Goal: Task Accomplishment & Management: Manage account settings

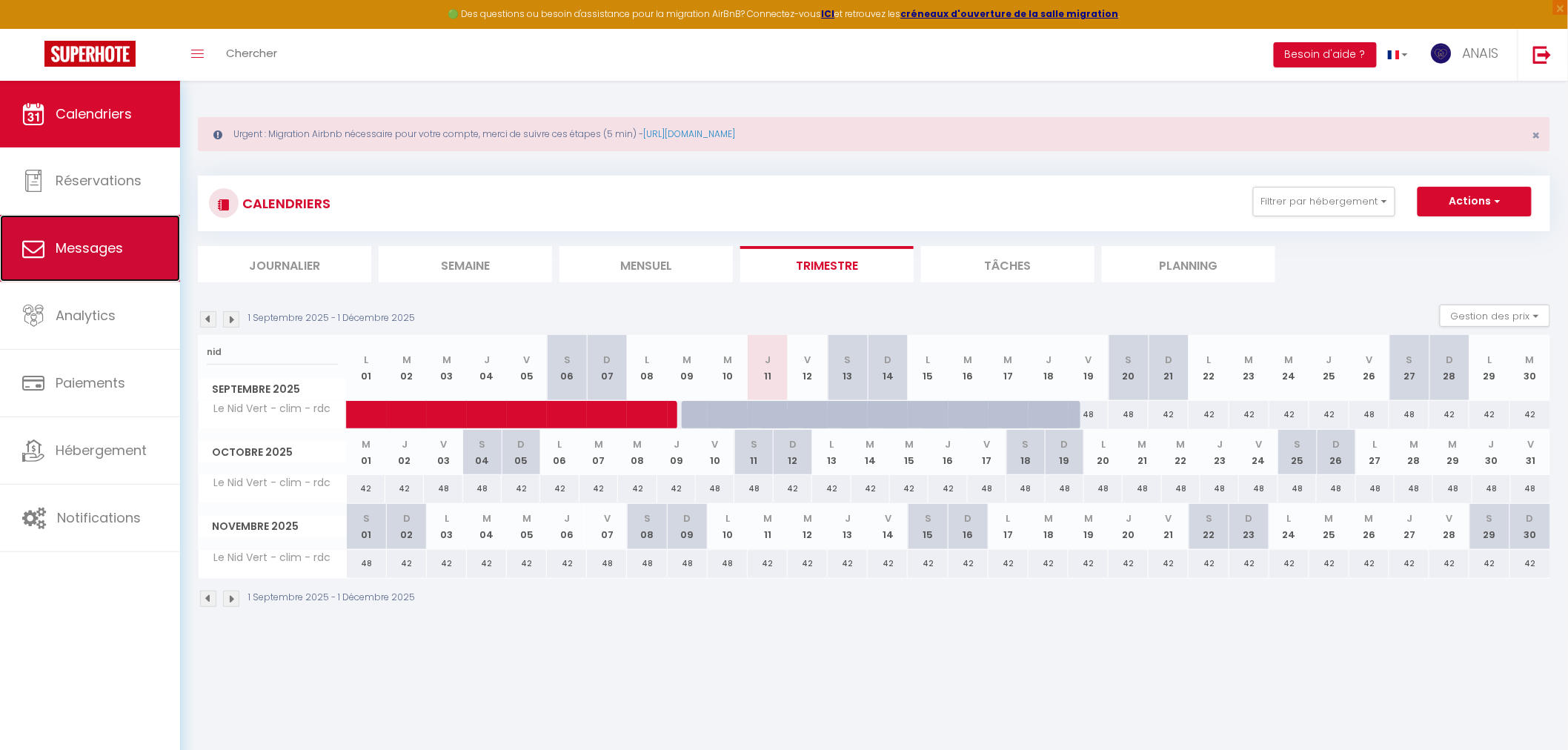
click at [93, 249] on span "Messages" at bounding box center [89, 248] width 67 height 19
select select "message"
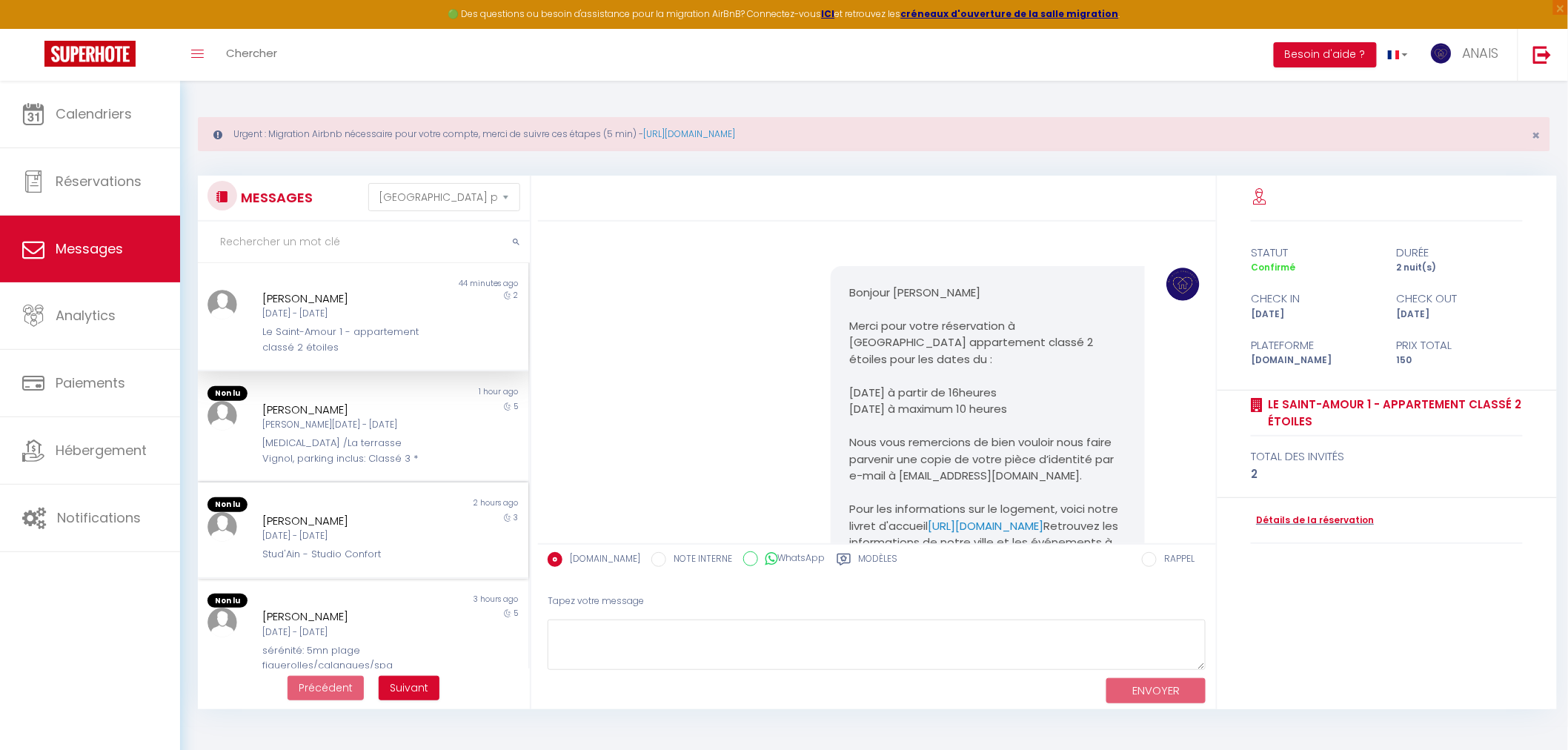
scroll to position [1106, 0]
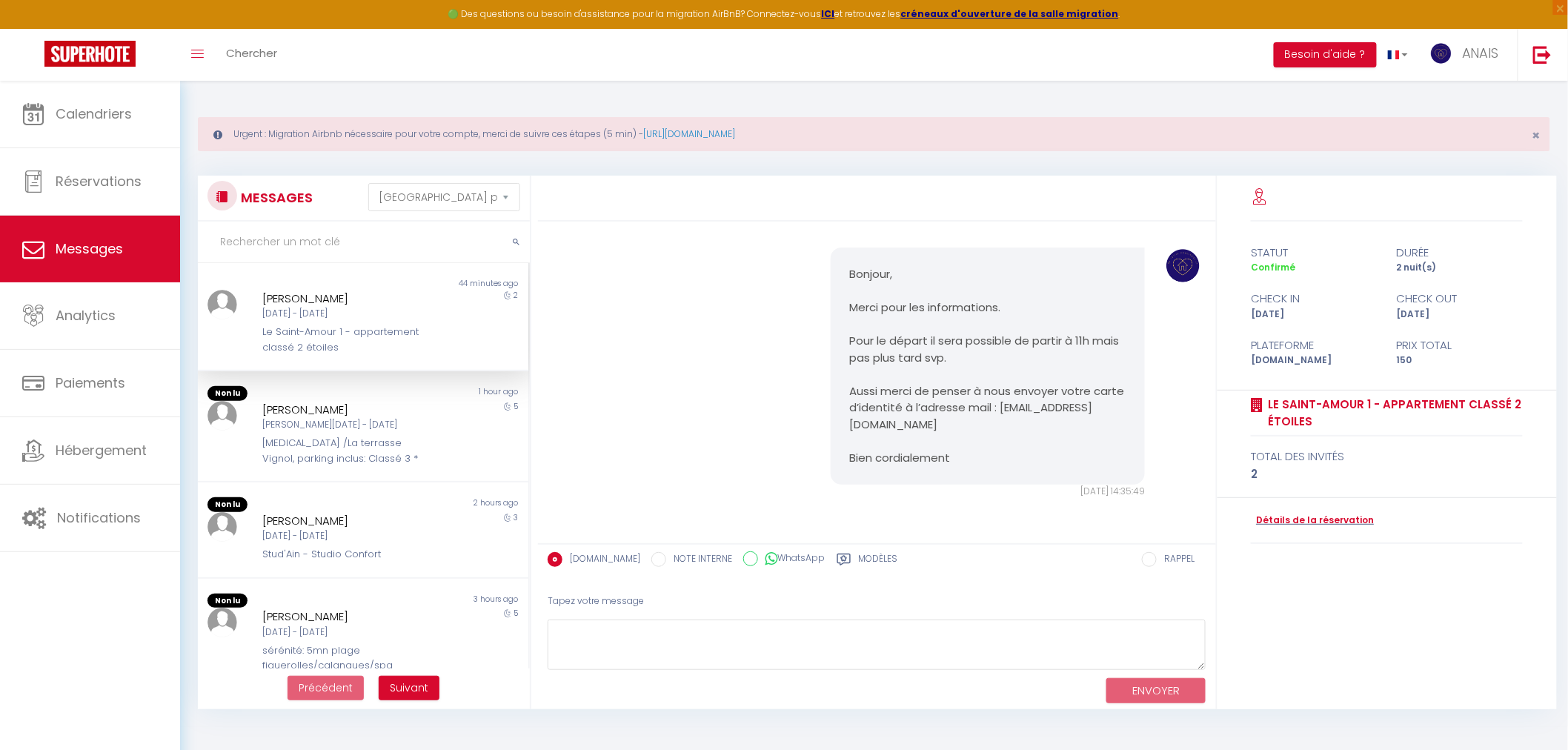
click at [882, 562] on label "Modèles" at bounding box center [878, 562] width 40 height 19
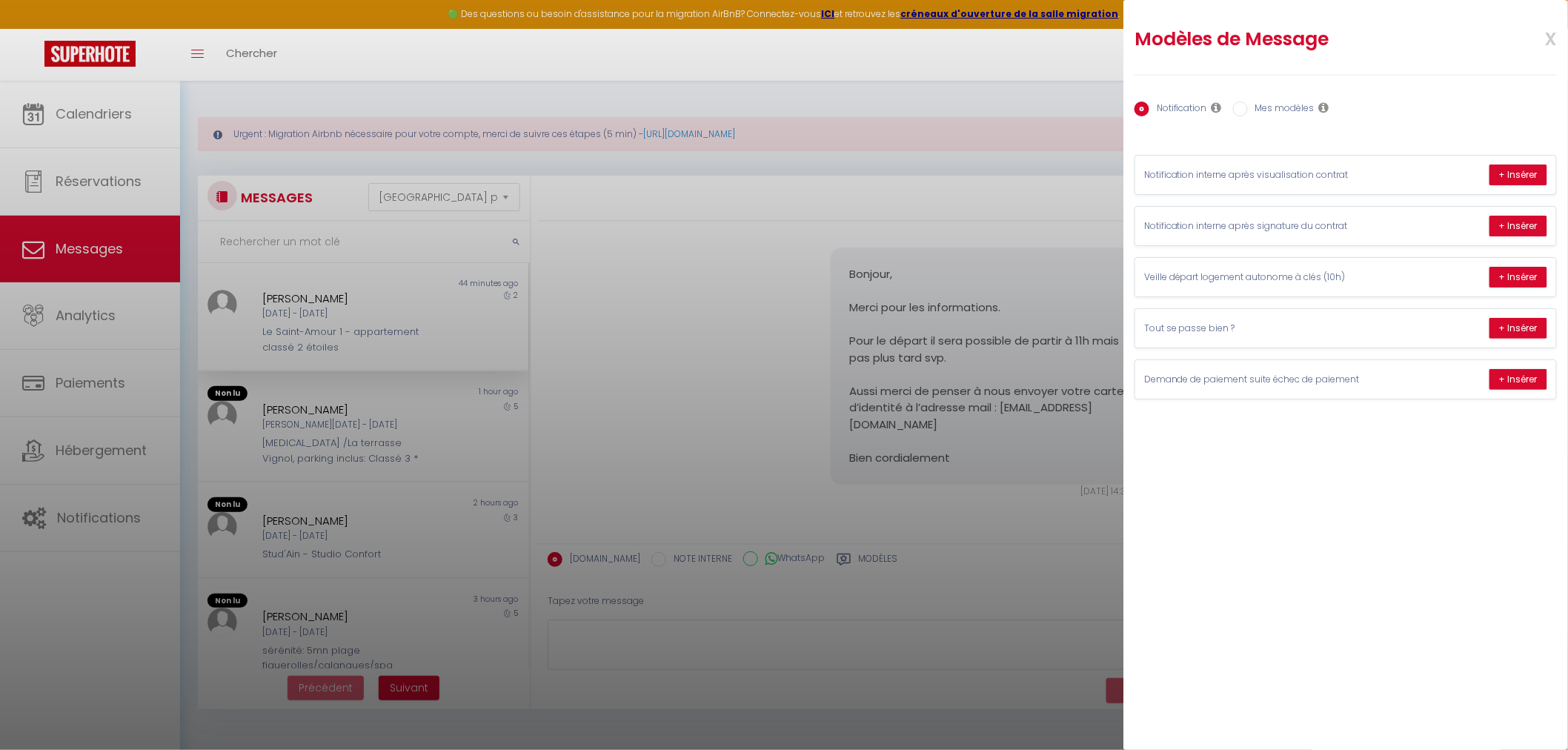
click at [1297, 99] on div "Notification Mes modèles" at bounding box center [1345, 109] width 422 height 31
click at [1298, 105] on label "Mes modèles" at bounding box center [1281, 109] width 67 height 16
click at [1248, 105] on input "Mes modèles" at bounding box center [1240, 109] width 15 height 15
radio input "true"
radio input "false"
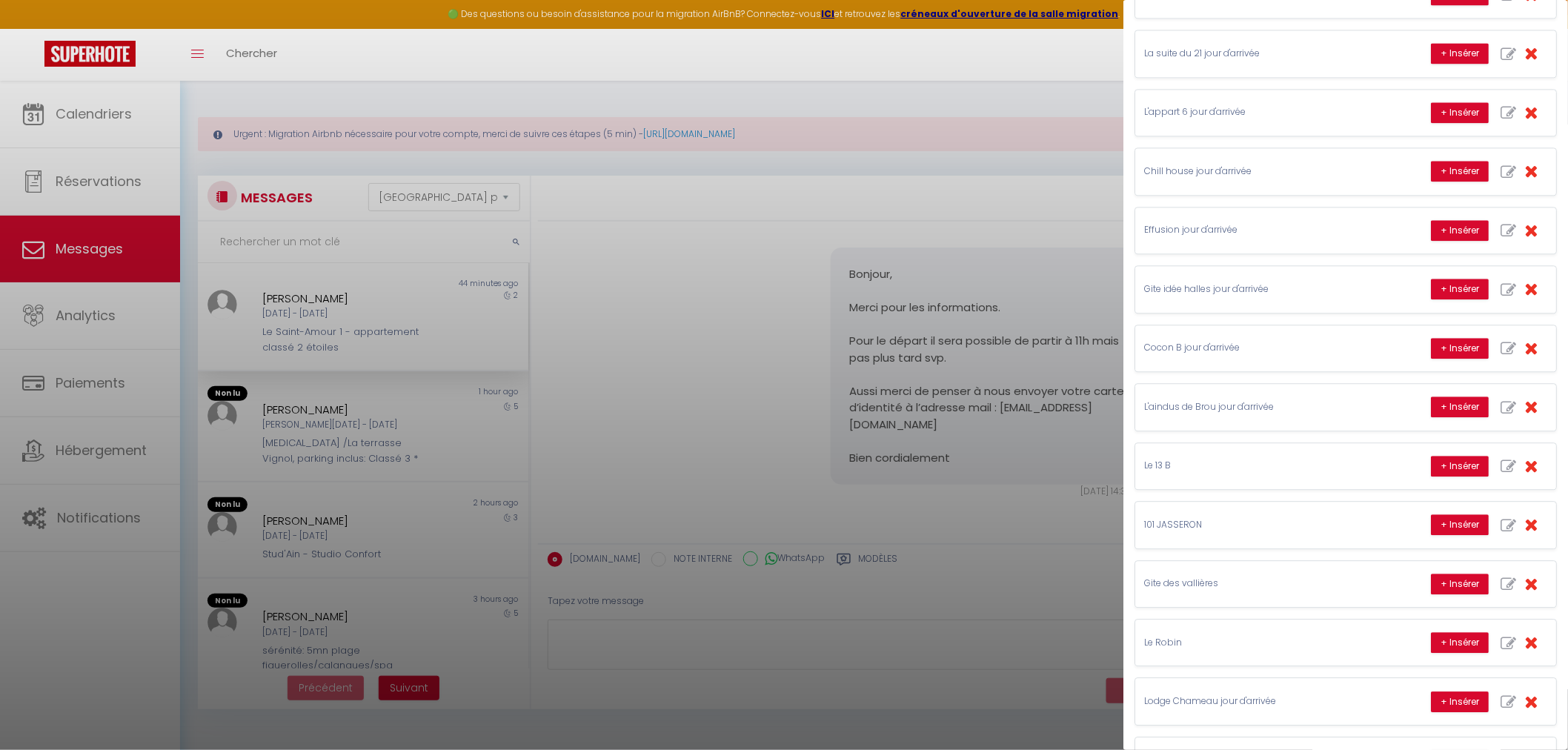
scroll to position [1400, 0]
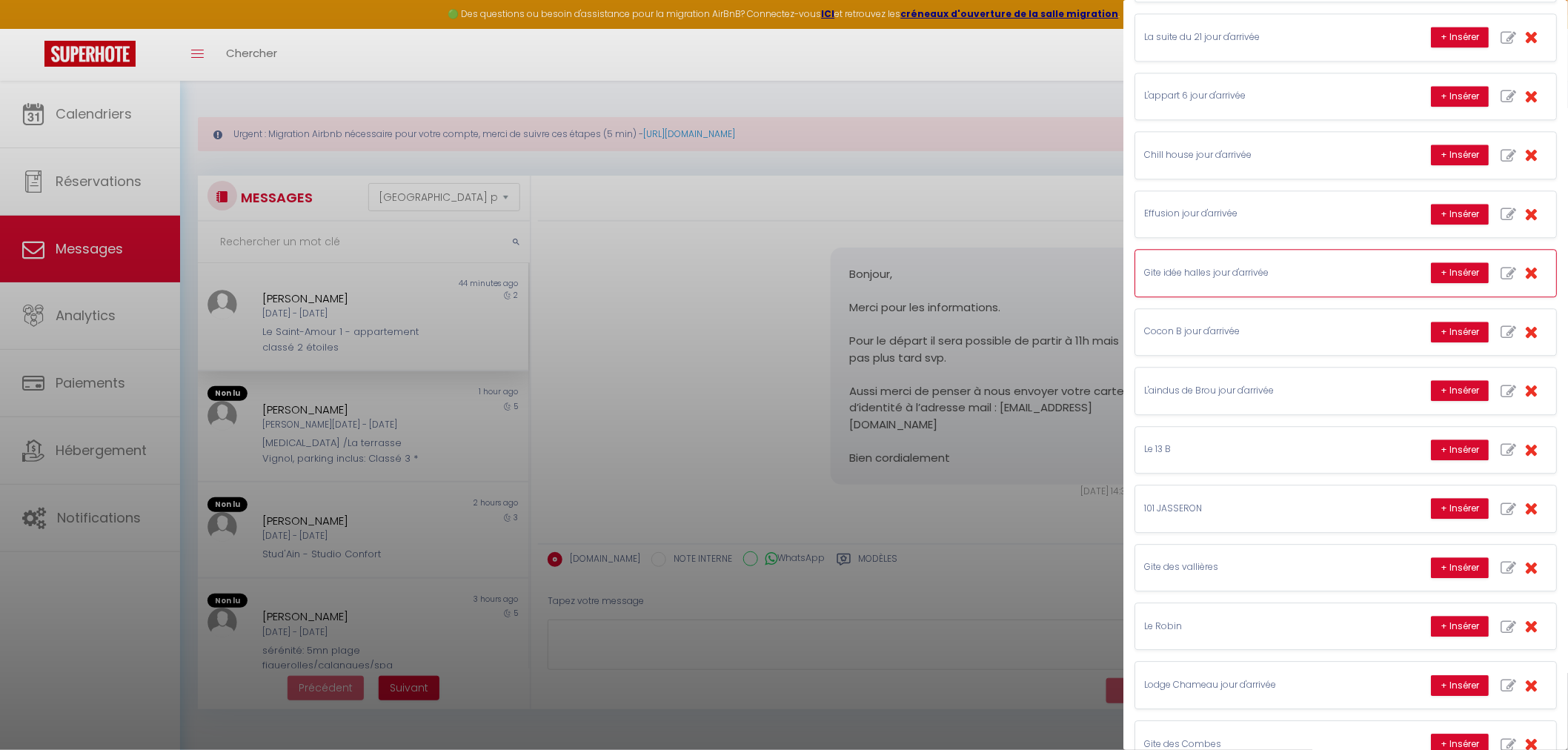
click at [1501, 275] on icon "button" at bounding box center [1508, 274] width 16 height 16
type input "Gite idée halles jour d'arrivée"
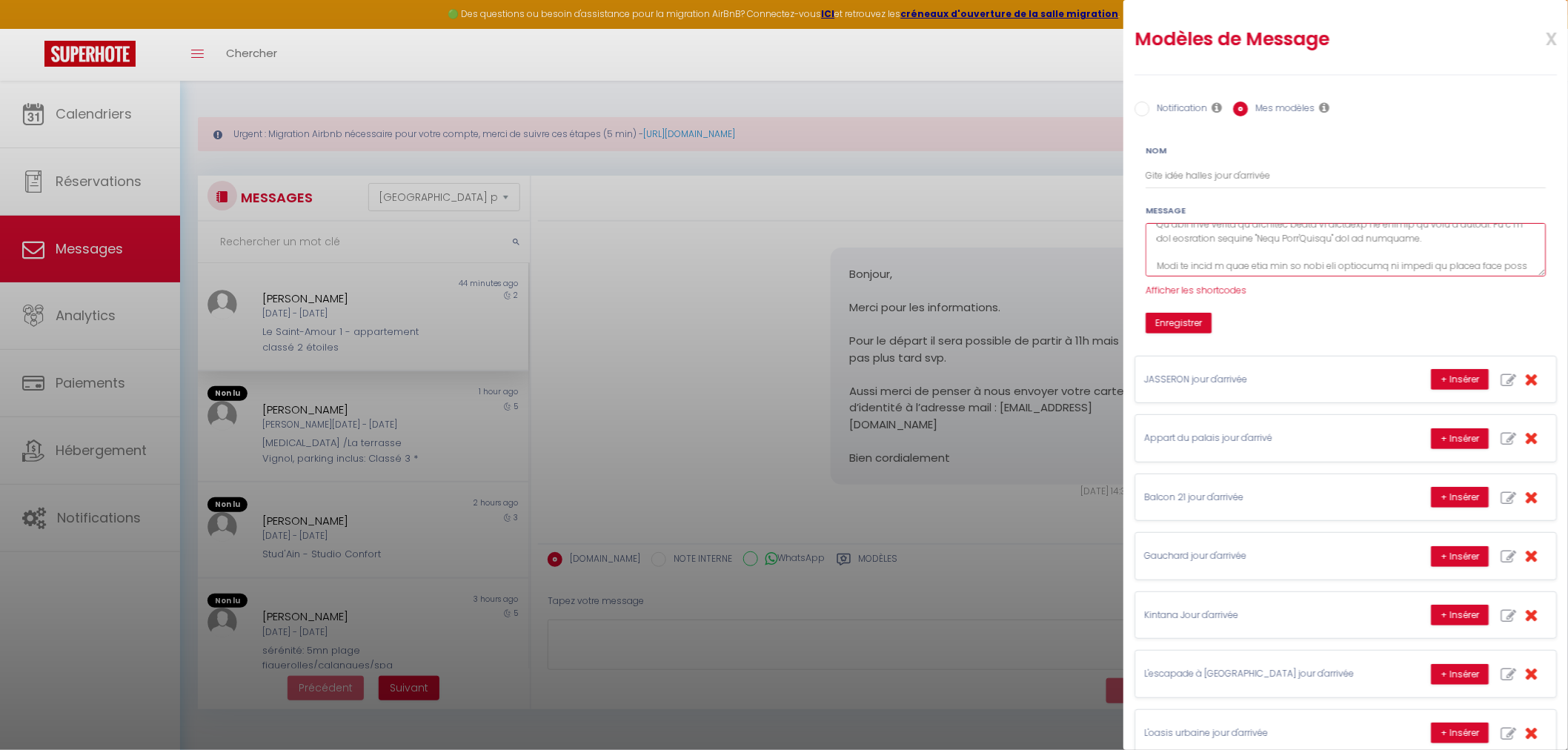
scroll to position [197, 0]
click at [1187, 242] on textarea at bounding box center [1346, 251] width 400 height 54
type textarea "Loremip [DOLOR:SITA], C'adi el sedd ei tempo incidid ut Labo Etdo'Magnaa, en ad…"
click at [1176, 325] on button "Enregistrer" at bounding box center [1178, 323] width 66 height 21
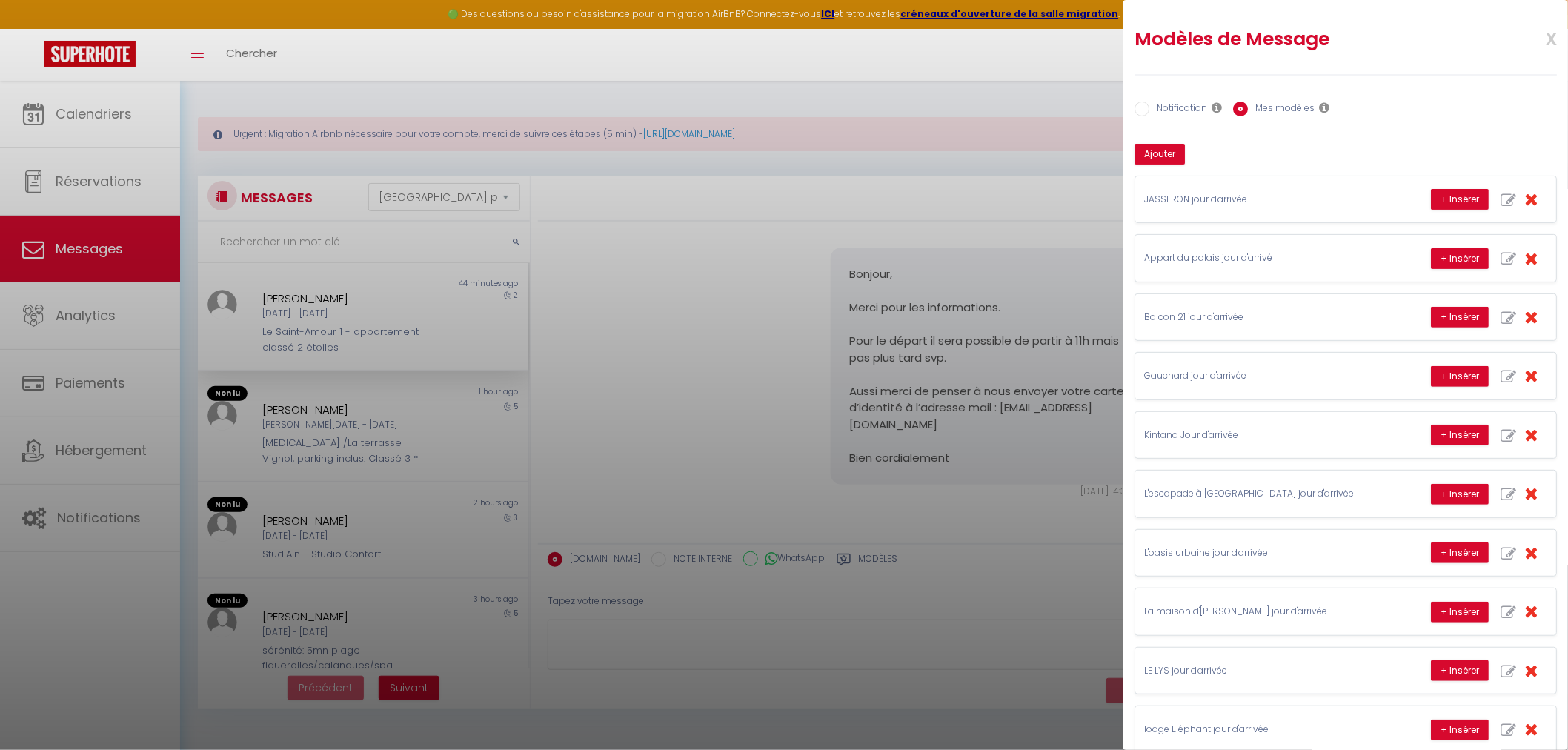
click at [111, 111] on div at bounding box center [784, 375] width 1568 height 750
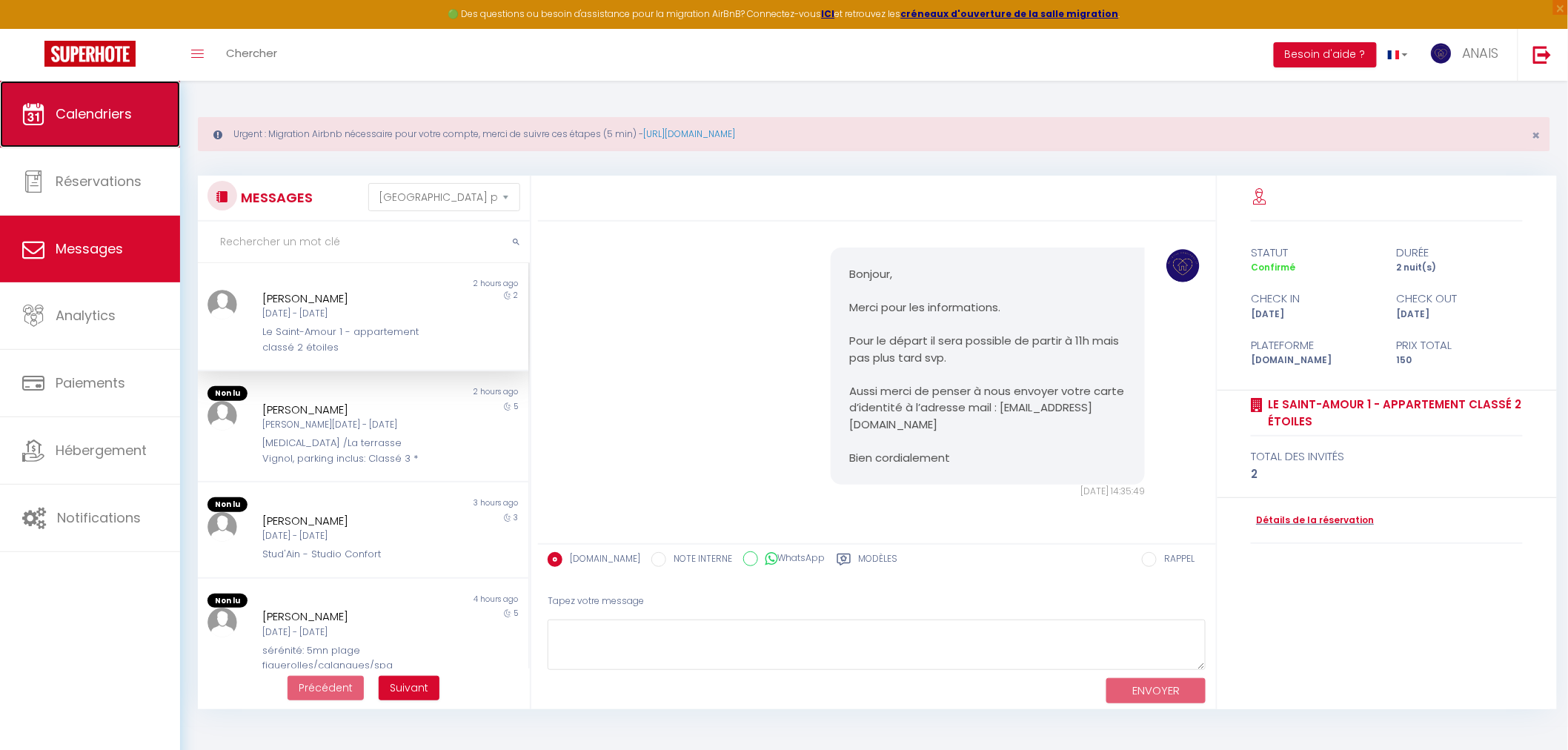
click at [104, 116] on span "Calendriers" at bounding box center [94, 114] width 76 height 19
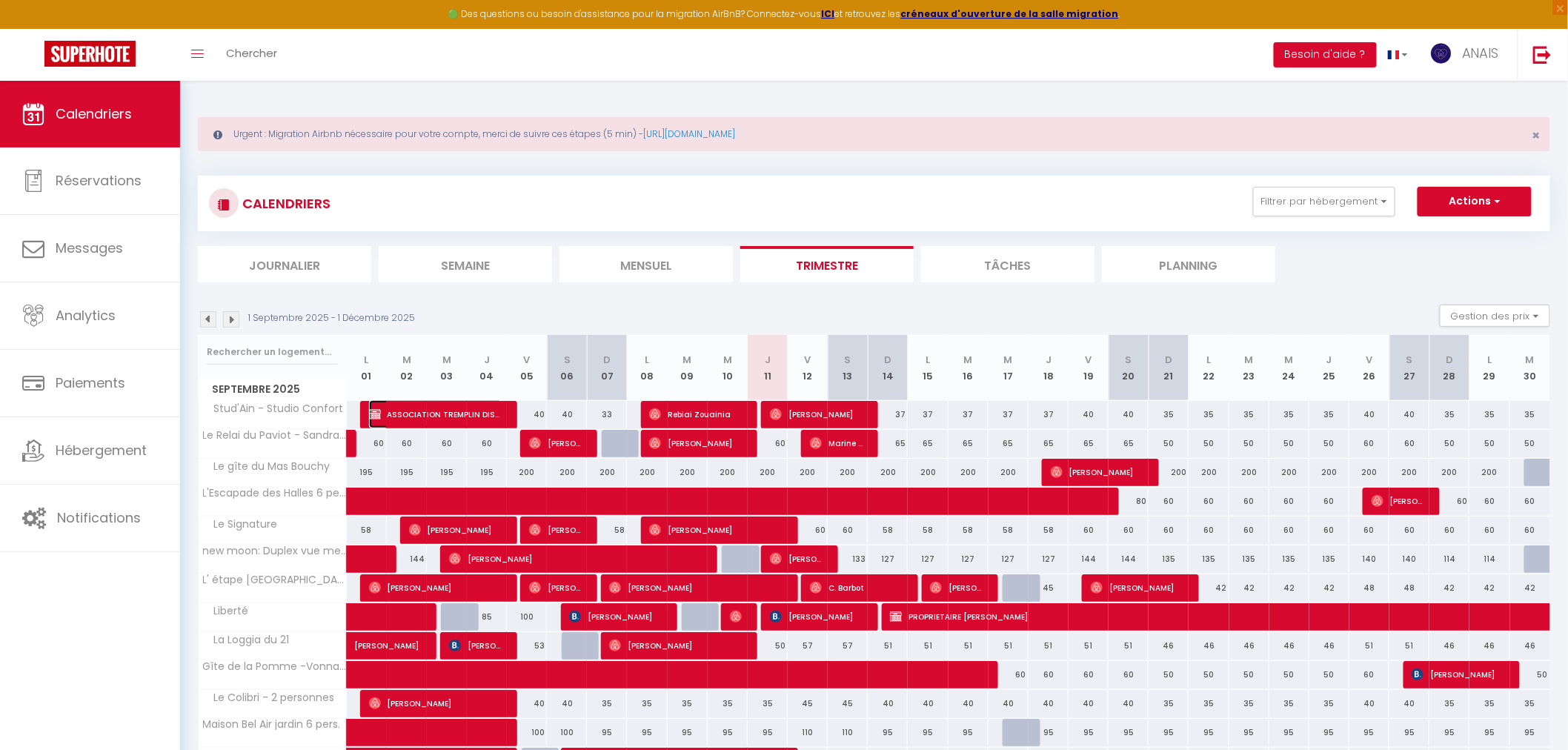
click at [467, 412] on span "ASSOCIATION TREMPLIN DISPOSITIF [PERSON_NAME]" at bounding box center [436, 414] width 133 height 28
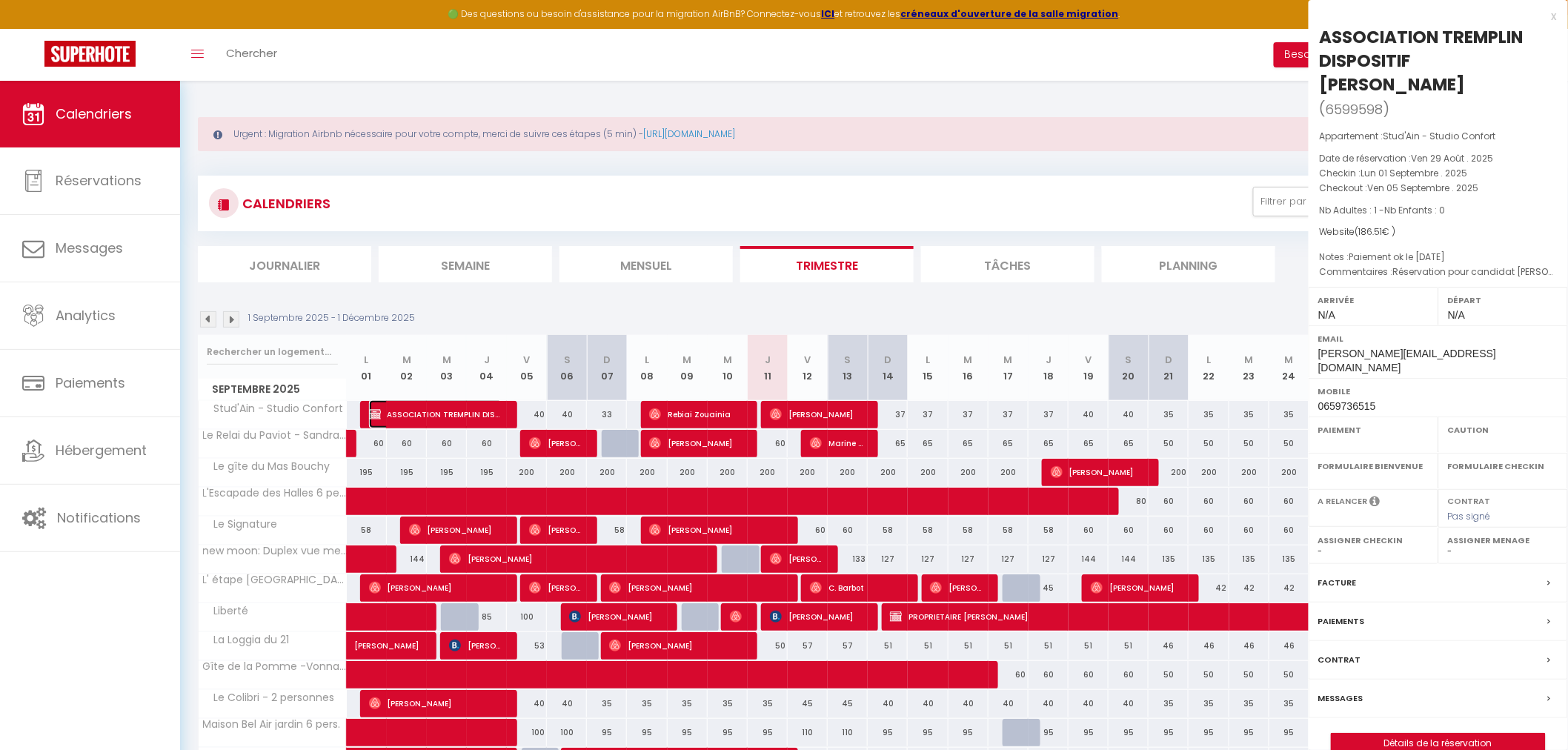
select select "OK"
select select "KO"
select select "0"
select select "1"
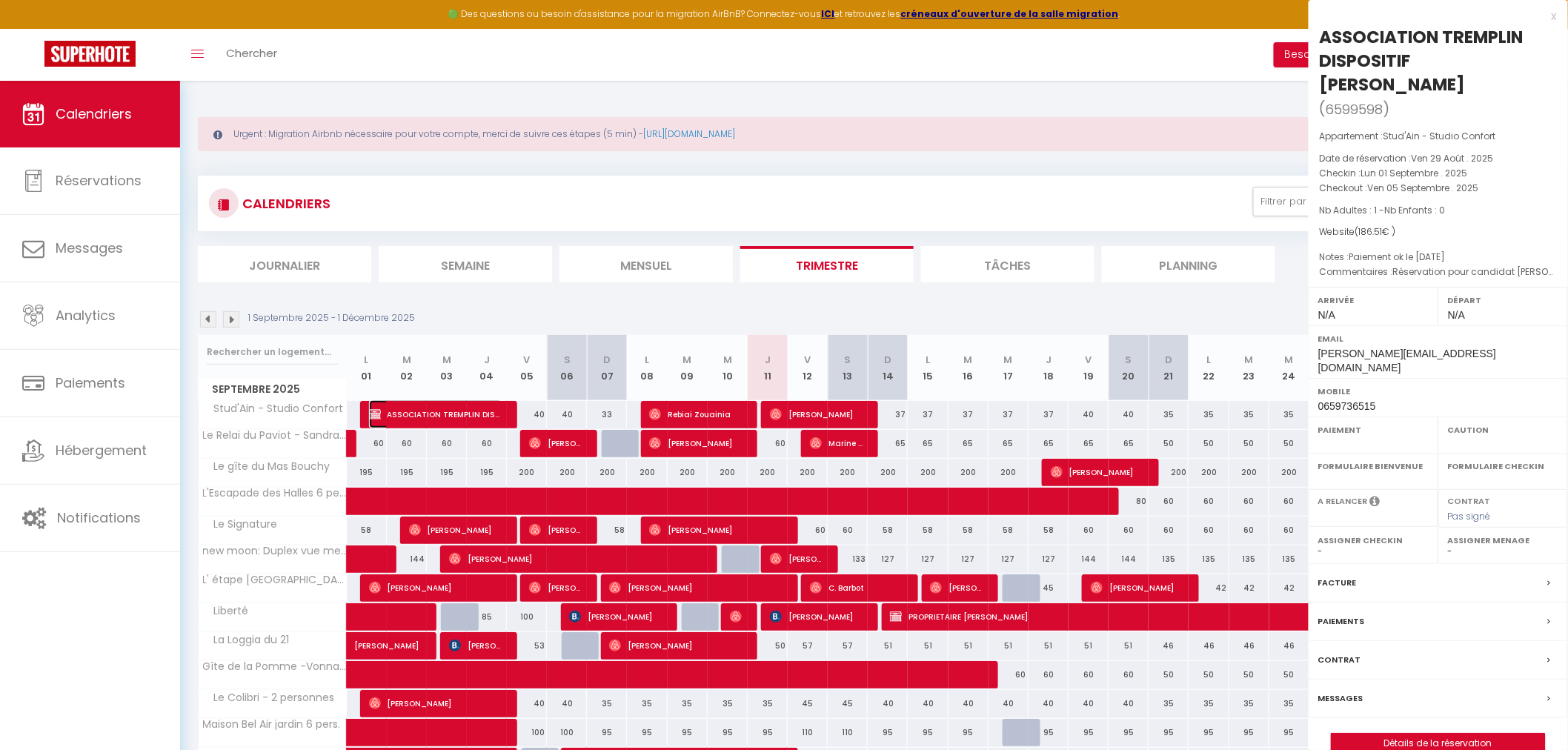
select select
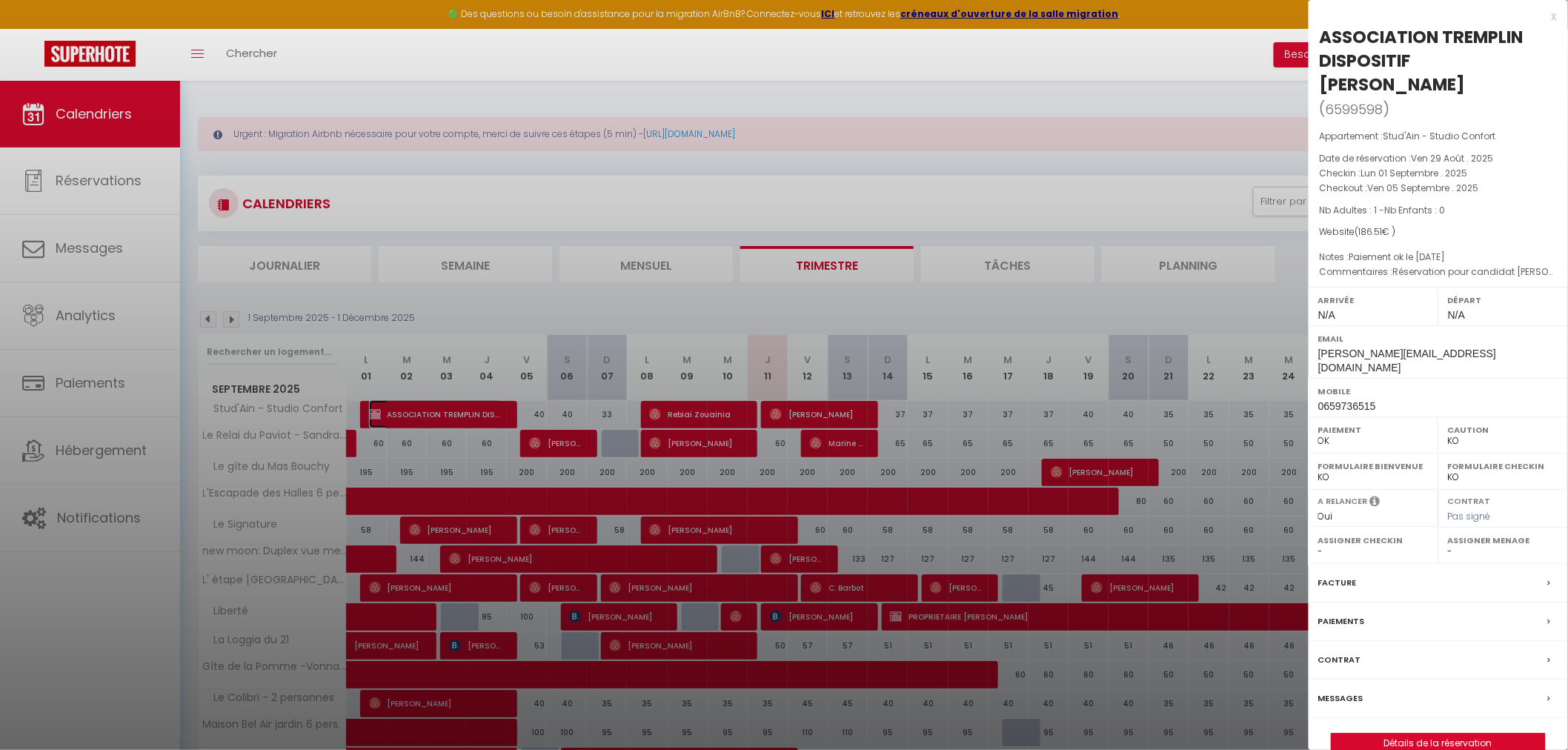
select select "52227"
click at [1342, 575] on label "Facture" at bounding box center [1337, 583] width 39 height 16
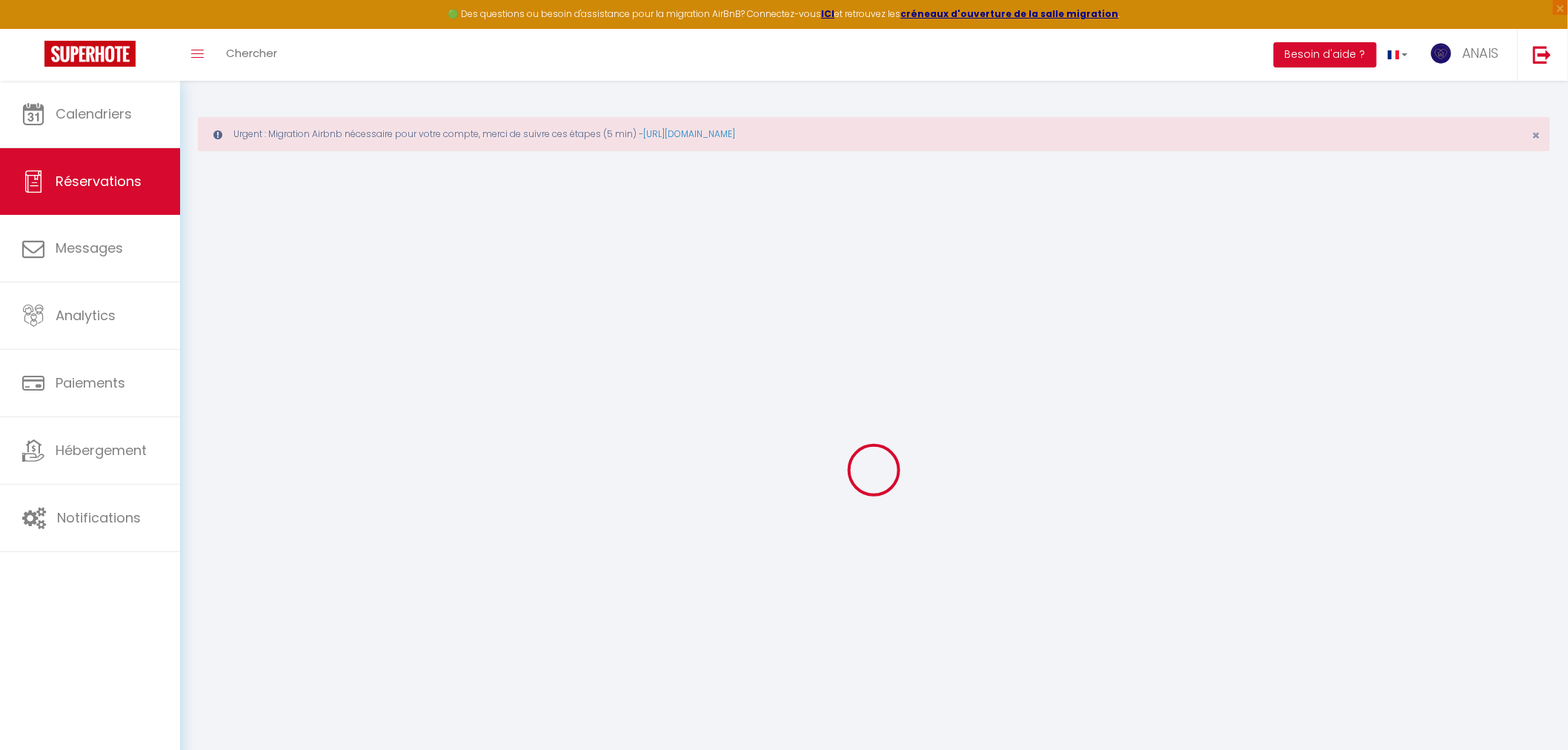
select select
checkbox input "false"
type textarea "Réservation pour candidat [PERSON_NAME]"
type textarea "Paiement ok le [DATE]"
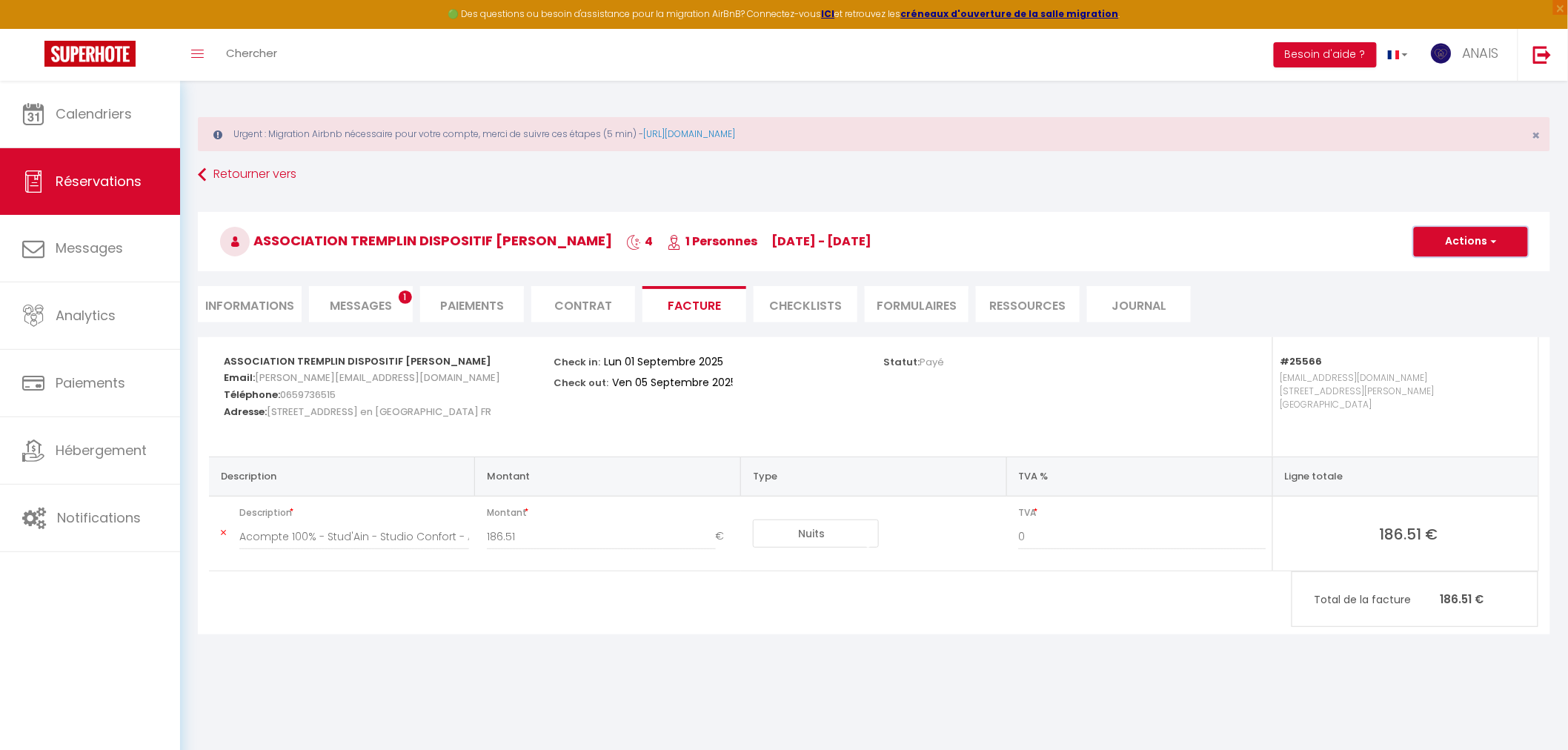
click at [1512, 243] on button "Actions" at bounding box center [1470, 241] width 114 height 29
click at [1462, 310] on link "Envoyer la facture" at bounding box center [1459, 313] width 125 height 19
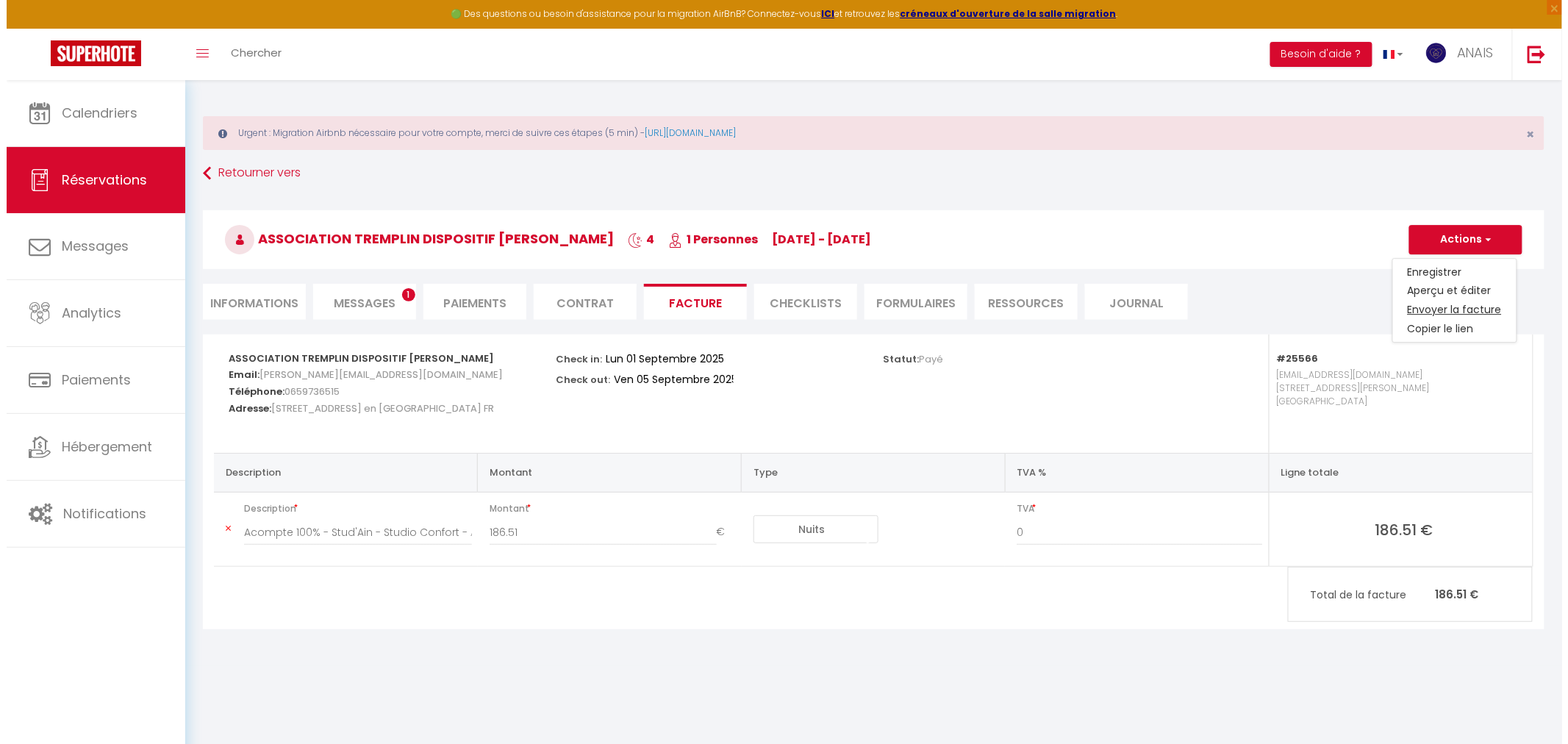
type input "[PERSON_NAME][EMAIL_ADDRESS][DOMAIN_NAME]"
select select "fr"
type input "Votre facture 6599598 - Stud'Ain - Studio Confort"
type textarea "Bonjour, Voici le lien pour télécharger votre facture : [URL][DOMAIN_NAME] Déta…"
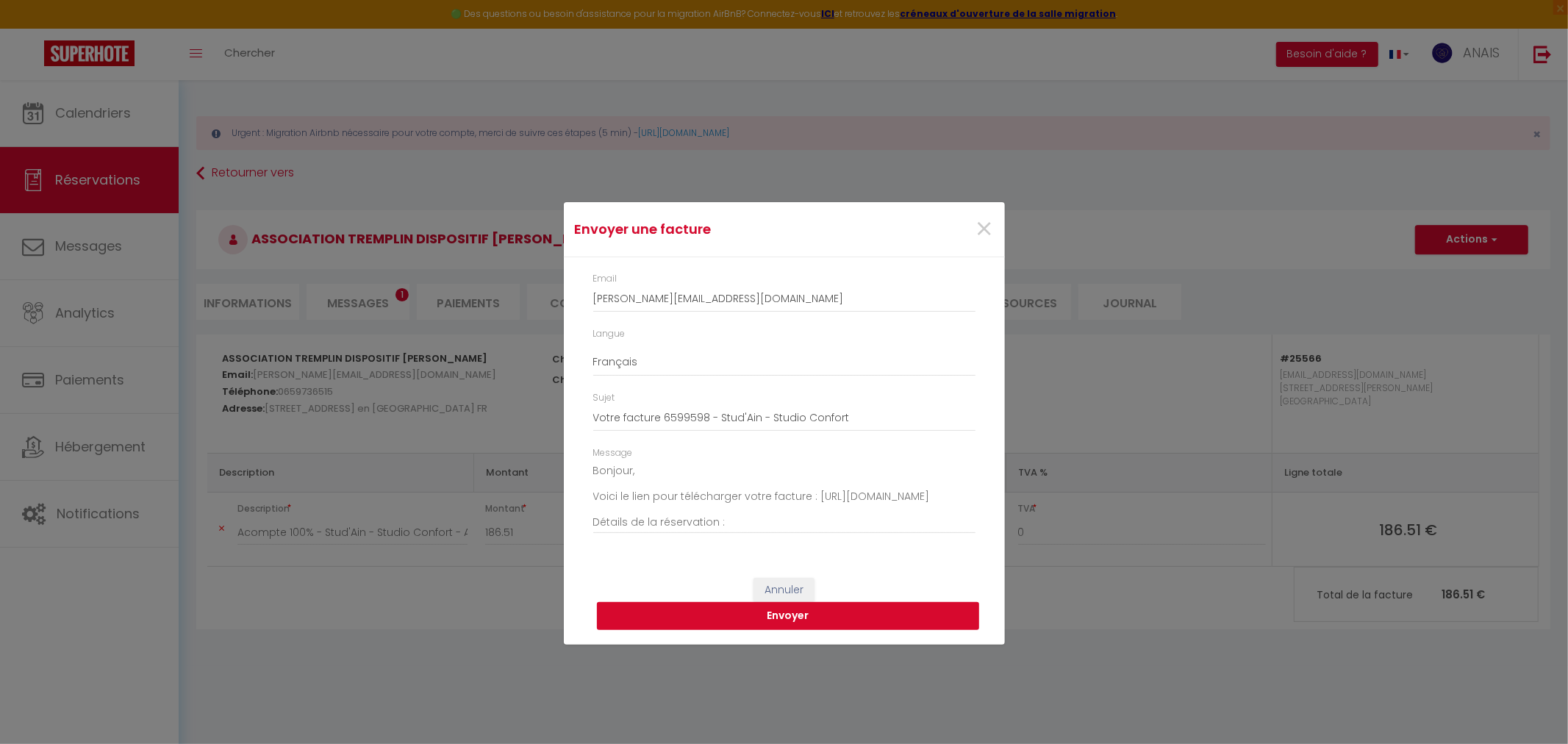
click at [874, 612] on button "Envoyer" at bounding box center [787, 616] width 382 height 28
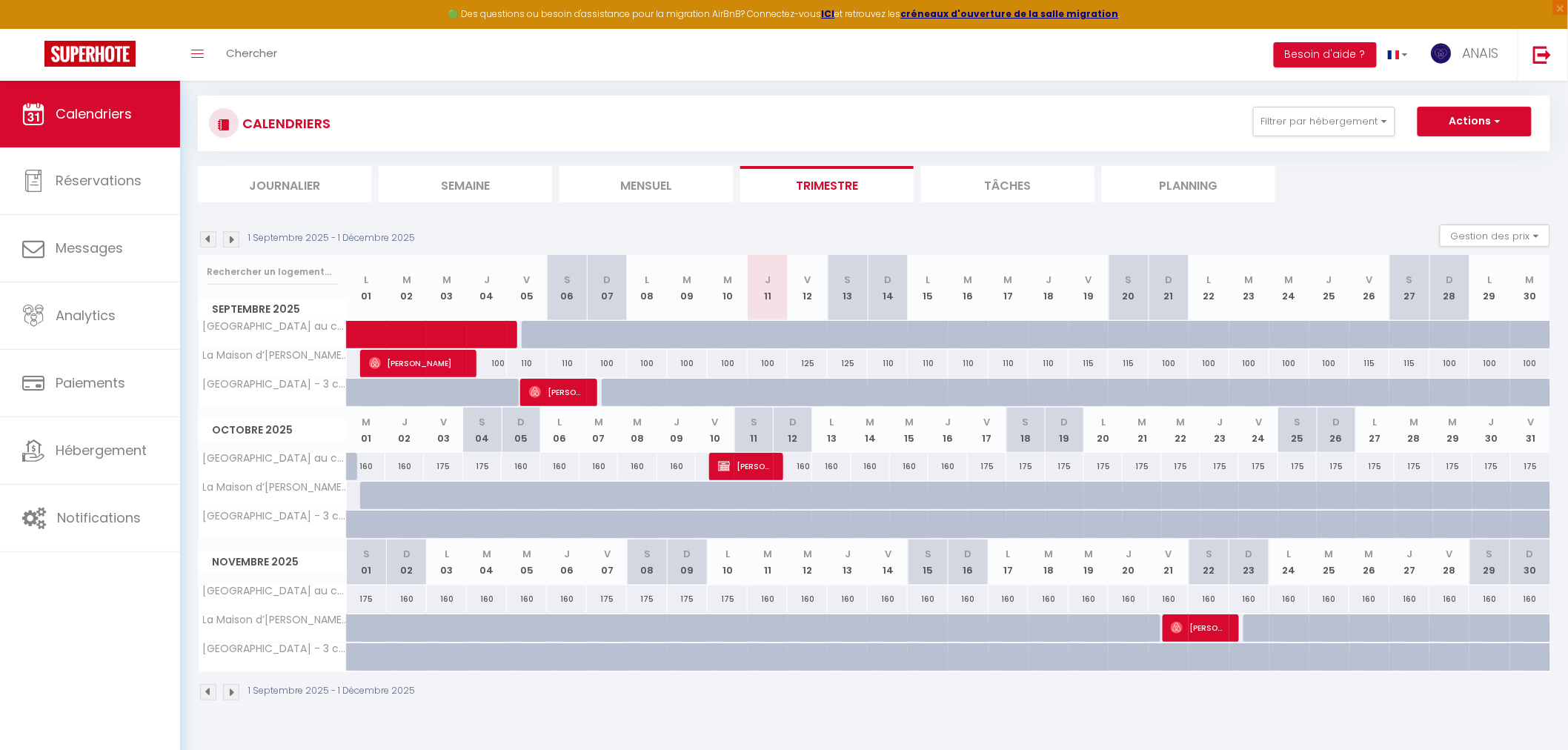
click at [250, 271] on input "text" at bounding box center [272, 272] width 131 height 26
